Goal: Task Accomplishment & Management: Manage account settings

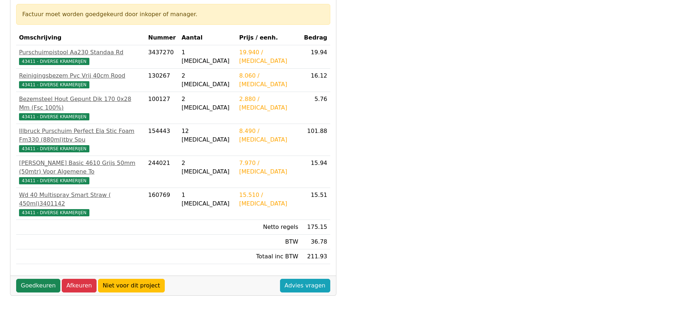
scroll to position [144, 0]
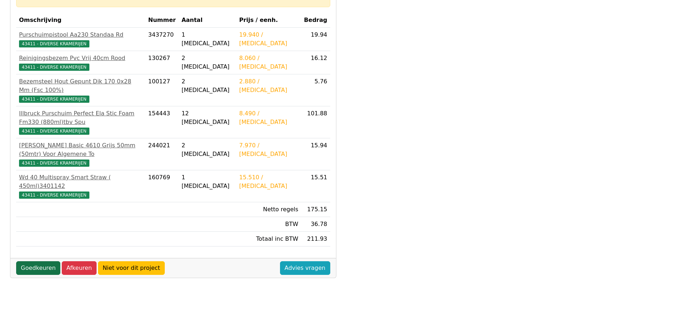
click at [44, 261] on link "Goedkeuren" at bounding box center [38, 268] width 44 height 14
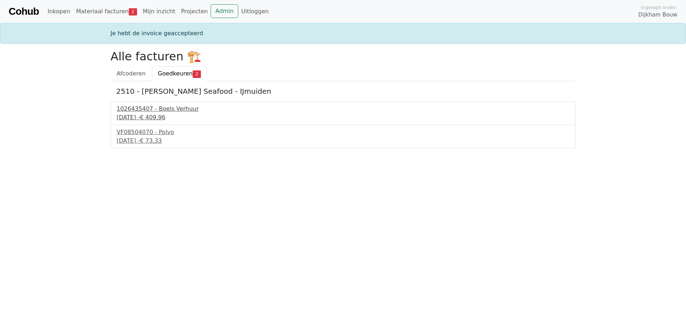
click at [150, 109] on div "1026435407 - Boels Verhuur" at bounding box center [343, 108] width 453 height 9
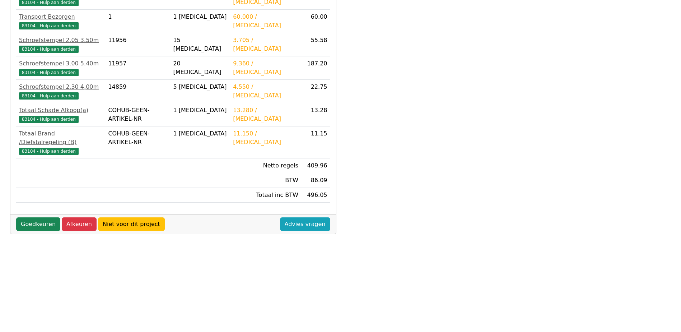
scroll to position [201, 0]
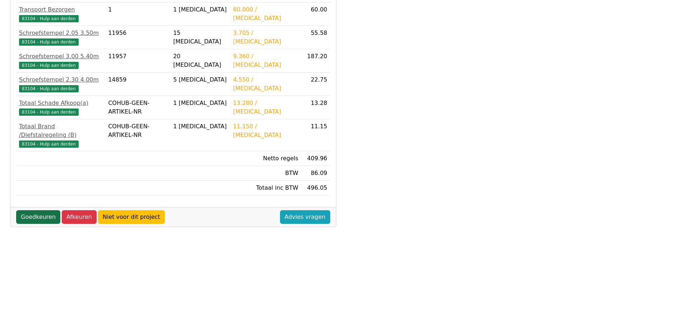
click at [37, 210] on link "Goedkeuren" at bounding box center [38, 217] width 44 height 14
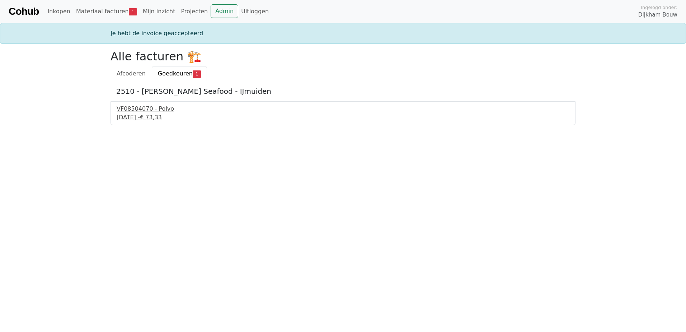
click at [146, 113] on div "[DATE] - € 73,33" at bounding box center [343, 117] width 453 height 9
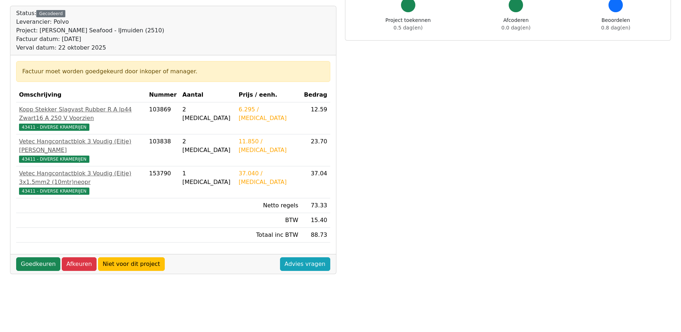
scroll to position [72, 0]
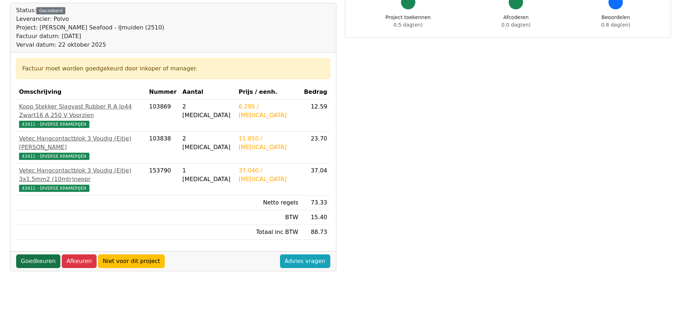
click at [39, 254] on link "Goedkeuren" at bounding box center [38, 261] width 44 height 14
